Goal: Information Seeking & Learning: Learn about a topic

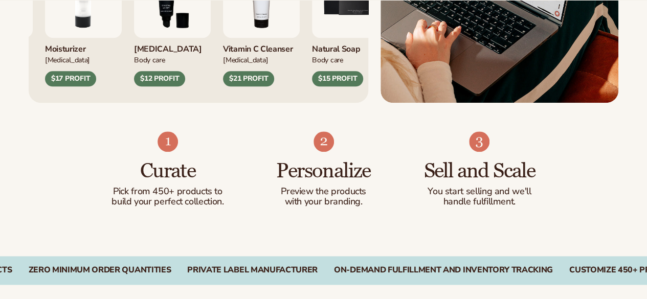
scroll to position [552, 0]
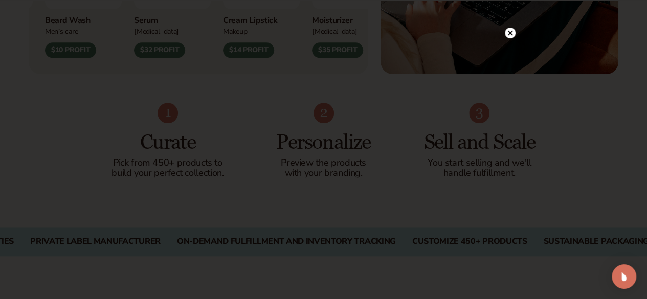
click at [512, 35] on circle at bounding box center [510, 33] width 11 height 11
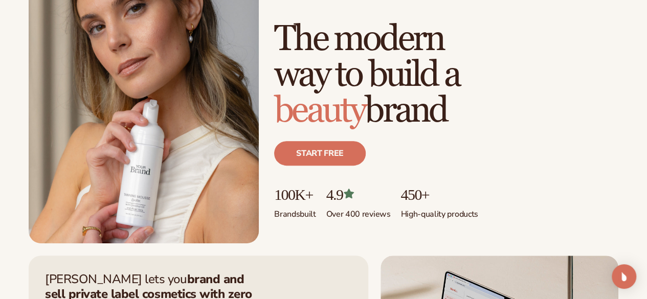
scroll to position [0, 0]
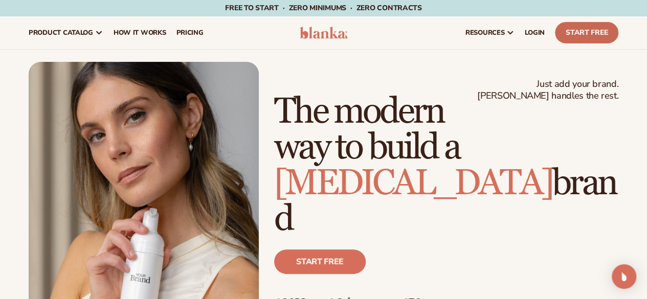
click at [585, 33] on link "Start Free" at bounding box center [586, 32] width 63 height 21
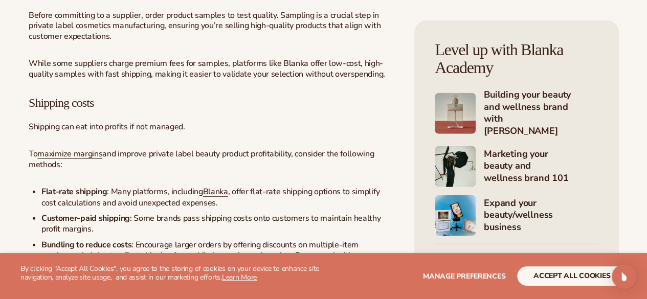
scroll to position [1309, 0]
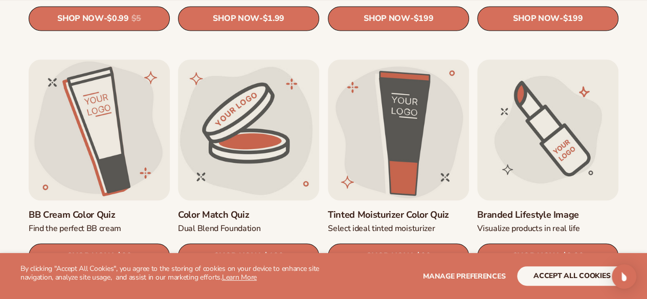
scroll to position [789, 0]
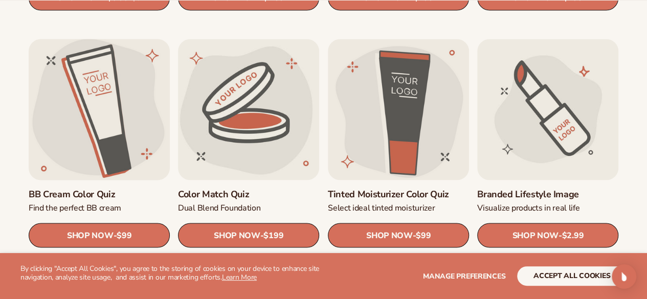
click at [59, 189] on link "BB Cream Color Quiz" at bounding box center [99, 195] width 141 height 12
